Goal: Register for event/course

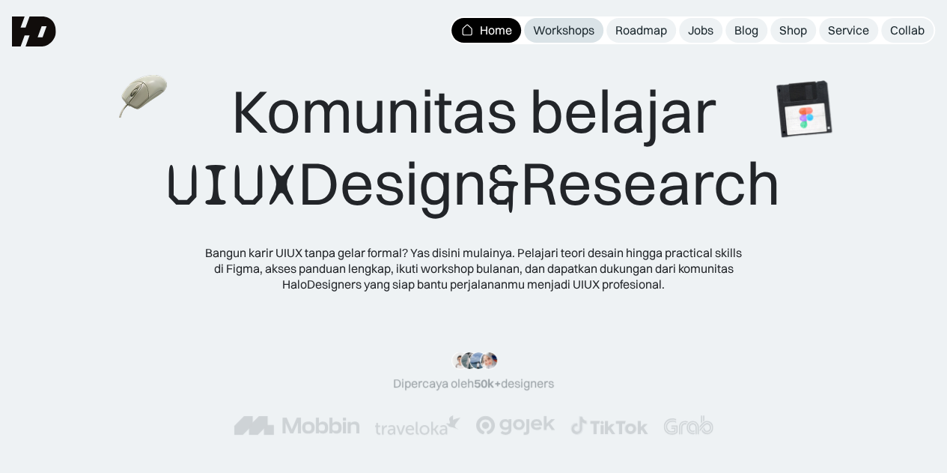
click at [557, 26] on div "Workshops" at bounding box center [563, 30] width 61 height 16
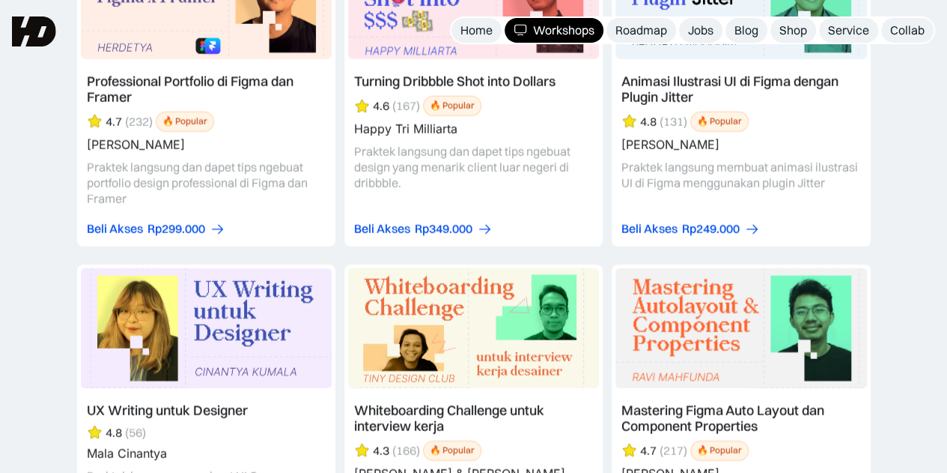
scroll to position [4772, 0]
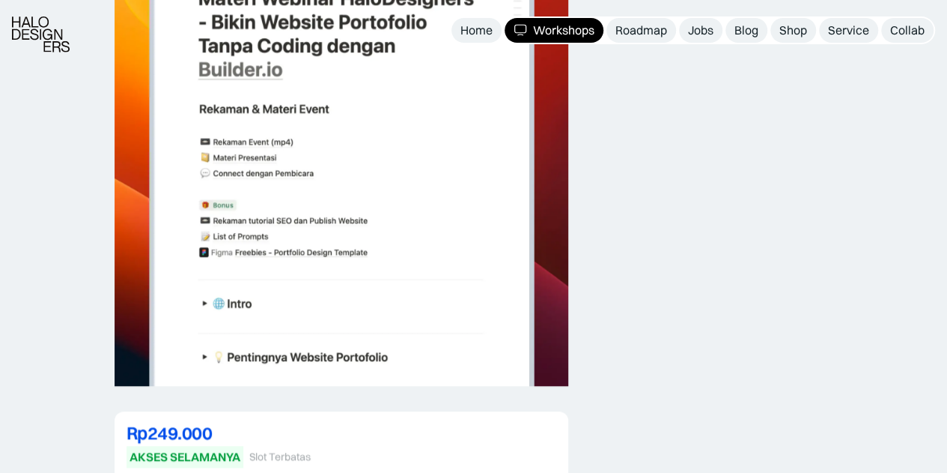
scroll to position [3275, 0]
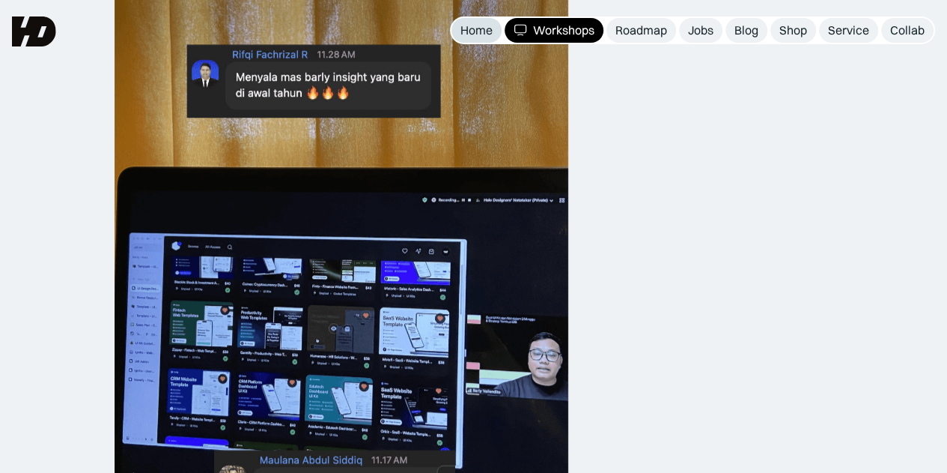
scroll to position [826, 0]
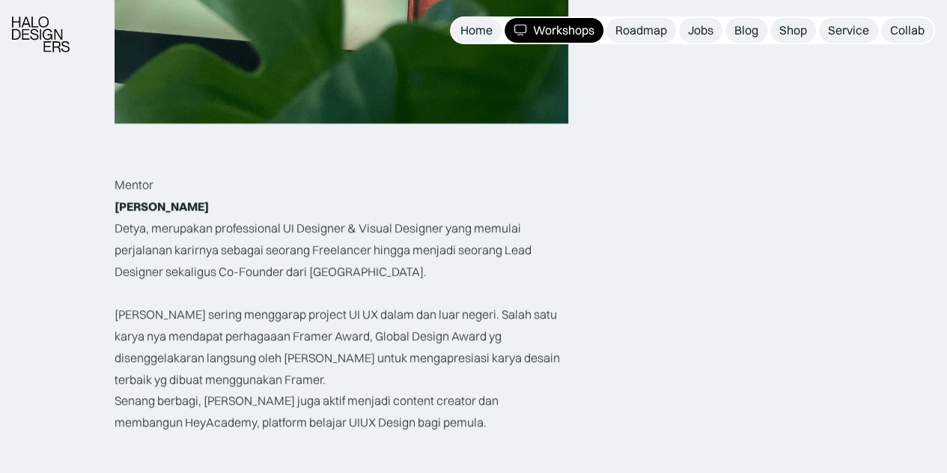
scroll to position [2435, 0]
